Goal: Check status: Check status

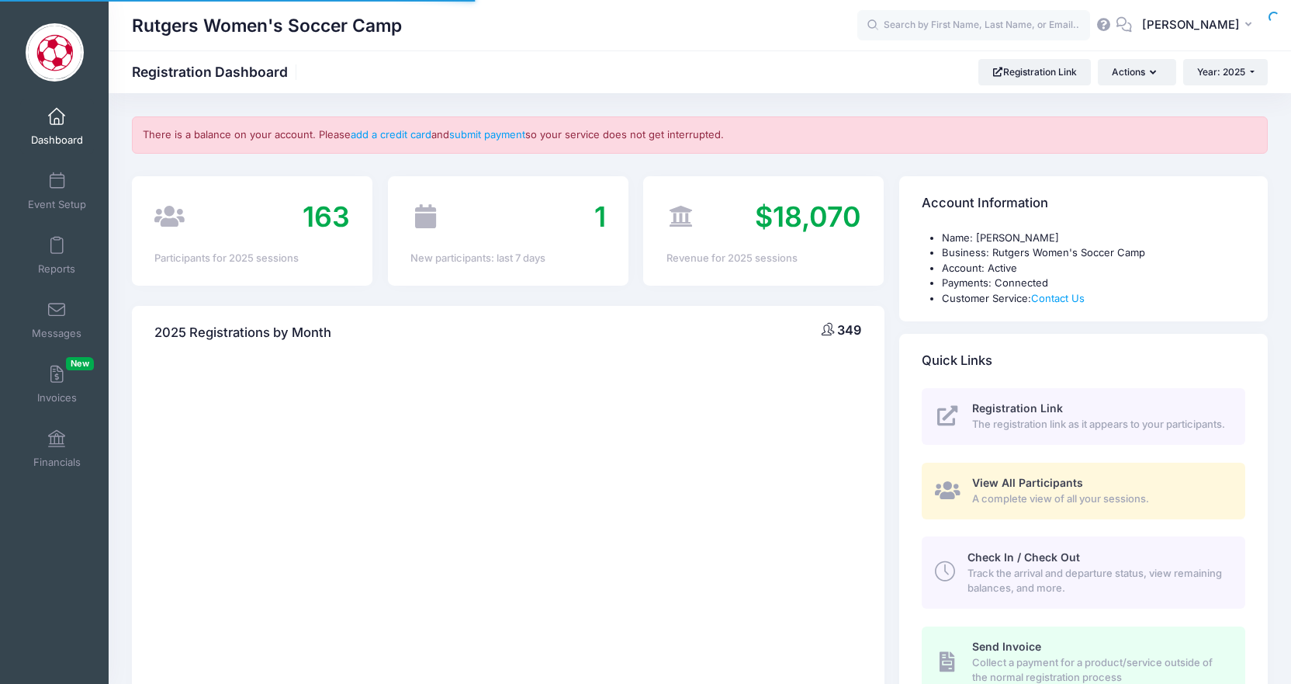
select select
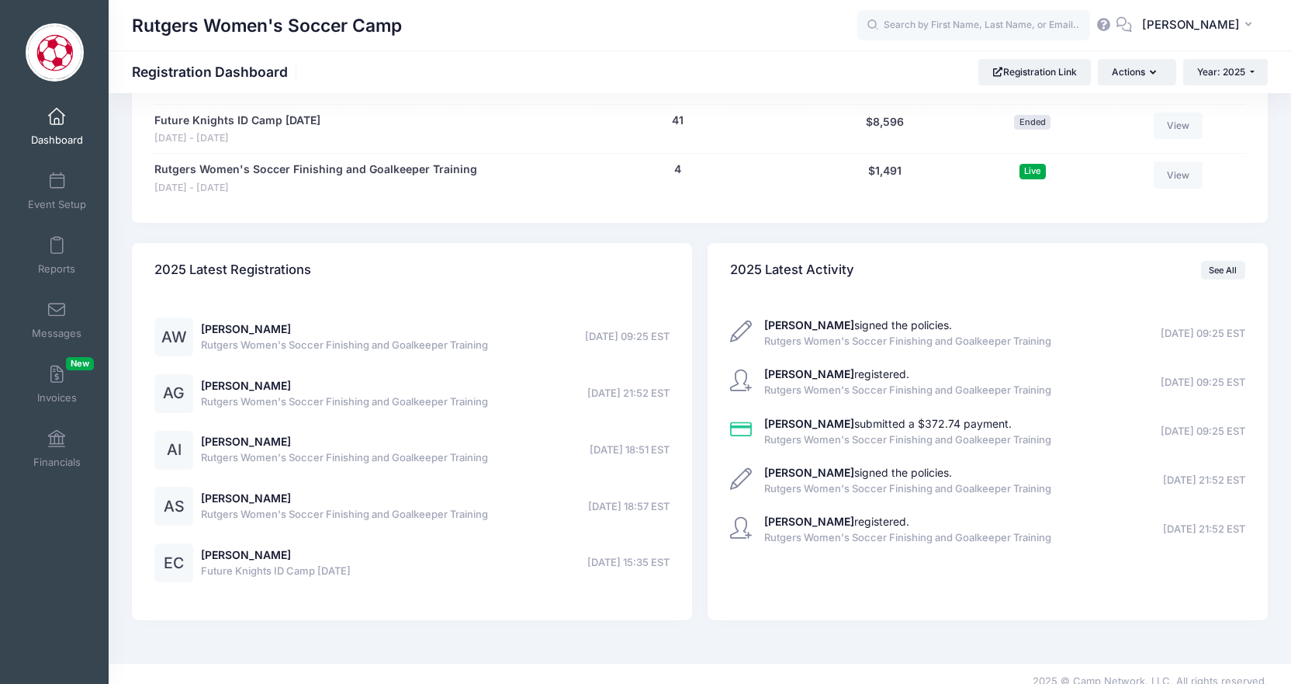
scroll to position [1705, 0]
click at [1165, 164] on link "View" at bounding box center [1179, 175] width 50 height 26
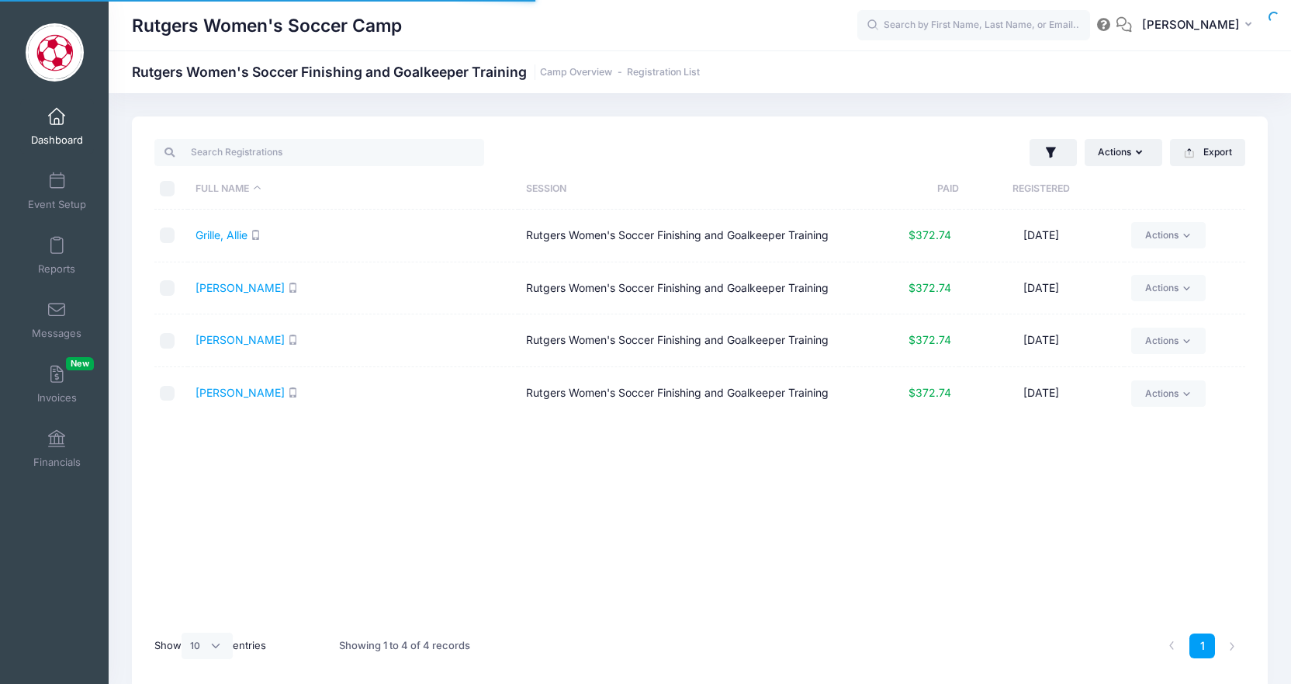
select select "10"
click at [242, 341] on link "[PERSON_NAME]" at bounding box center [240, 339] width 89 height 13
click at [251, 394] on link "[PERSON_NAME]" at bounding box center [240, 392] width 89 height 13
click at [780, 43] on div "Rutgers Women's Soccer Camp RN" at bounding box center [700, 25] width 1182 height 50
